Goal: Task Accomplishment & Management: Use online tool/utility

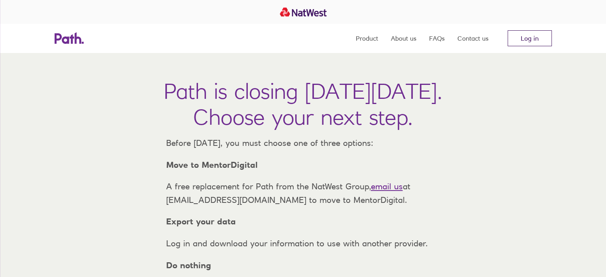
click at [520, 39] on link "Log in" at bounding box center [530, 38] width 44 height 16
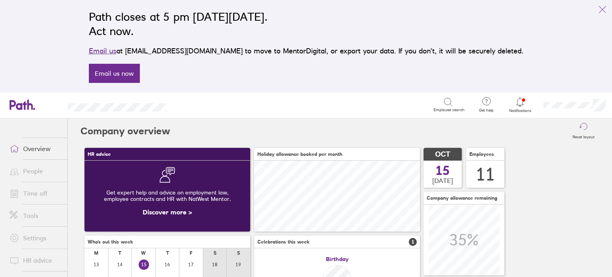
scroll to position [71, 166]
